Goal: Task Accomplishment & Management: Manage account settings

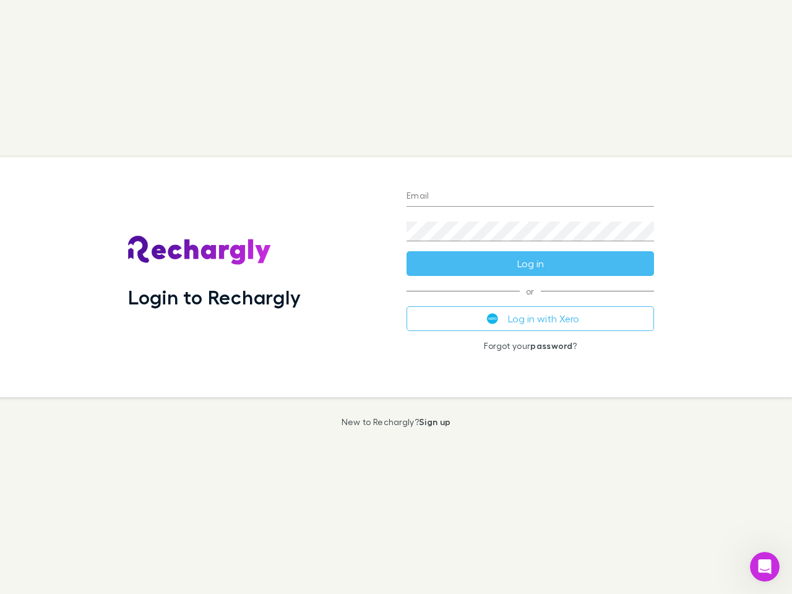
click at [396, 297] on div "Login to Rechargly" at bounding box center [257, 277] width 279 height 240
click at [530, 197] on input "Email" at bounding box center [531, 197] width 248 height 20
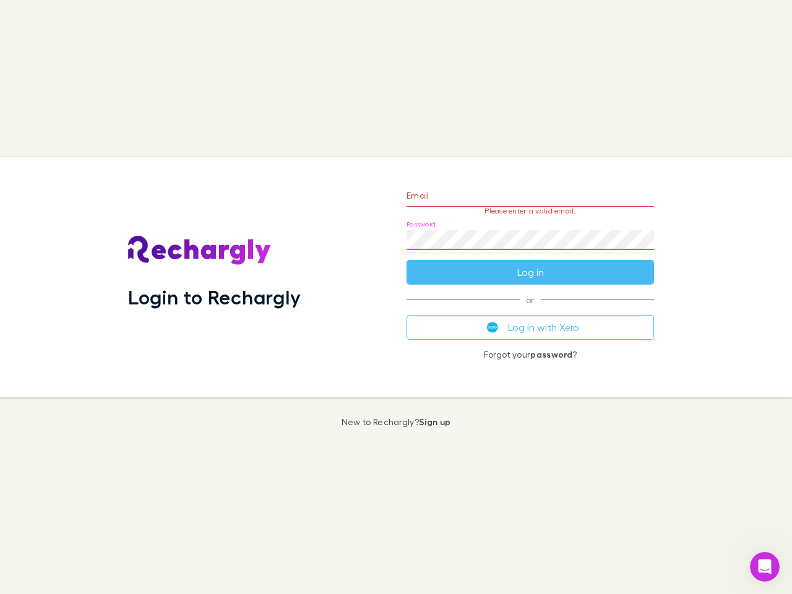
click at [530, 264] on form "Email Please enter a valid email. Password Log in" at bounding box center [531, 231] width 248 height 108
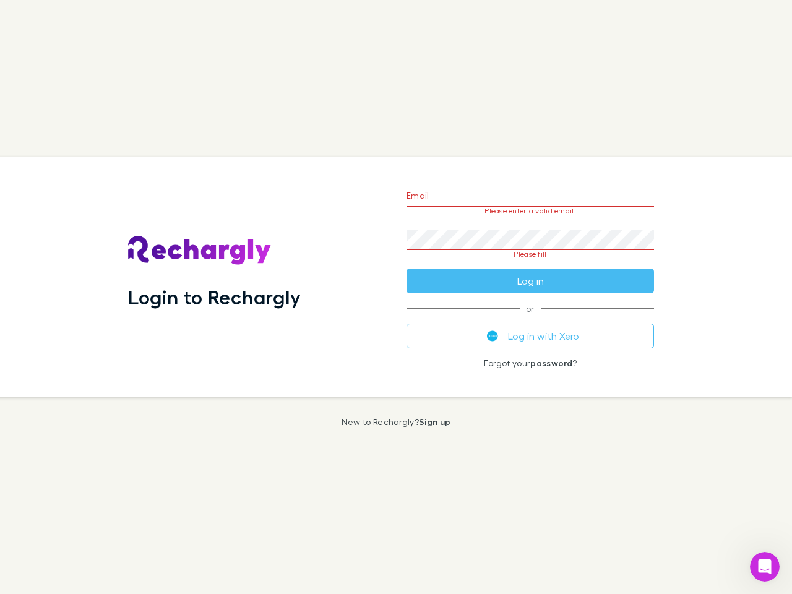
click at [530, 319] on div "Email Please enter a valid email. Password Please fill Log in or Log in with Xe…" at bounding box center [530, 277] width 267 height 240
click at [765, 567] on icon "Open Intercom Messenger" at bounding box center [765, 567] width 20 height 20
